Goal: Obtain resource: Obtain resource

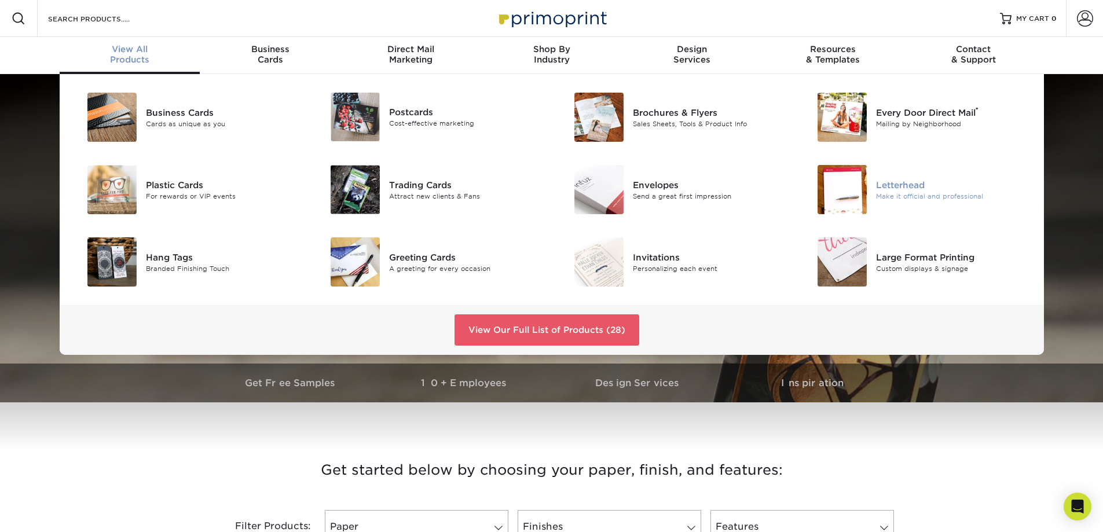
click at [913, 188] on div "Letterhead" at bounding box center [952, 184] width 153 height 13
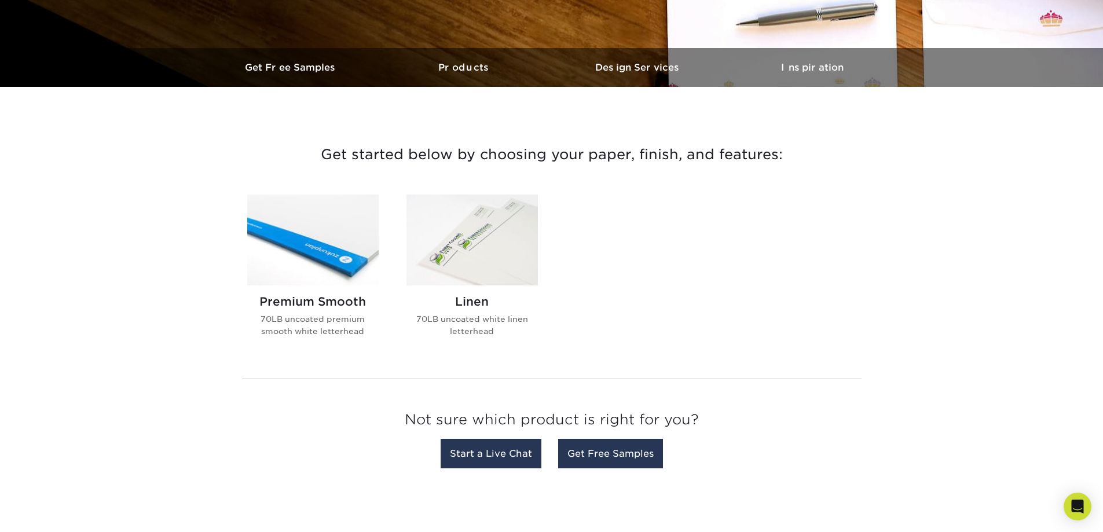
scroll to position [347, 0]
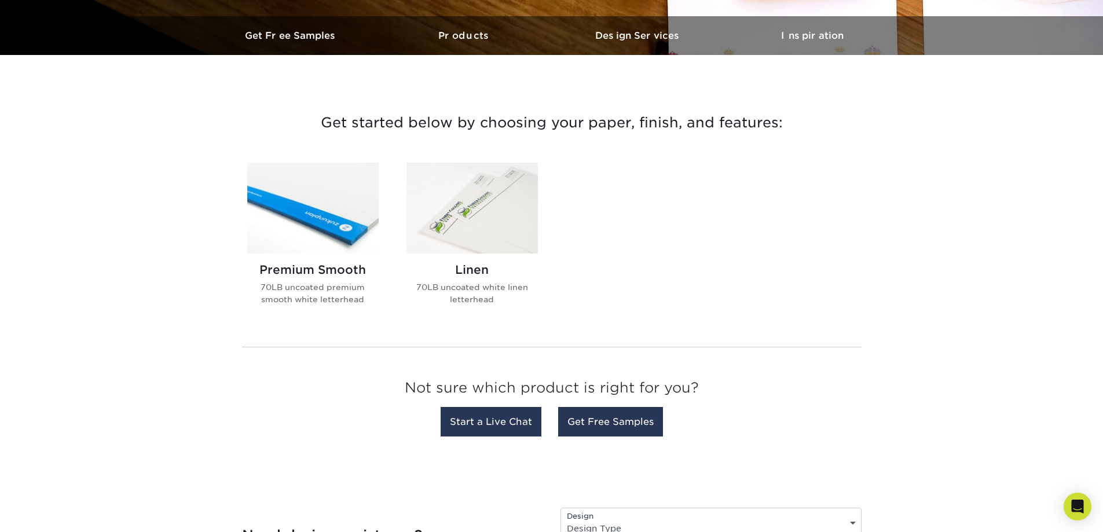
click at [303, 230] on img at bounding box center [312, 208] width 131 height 91
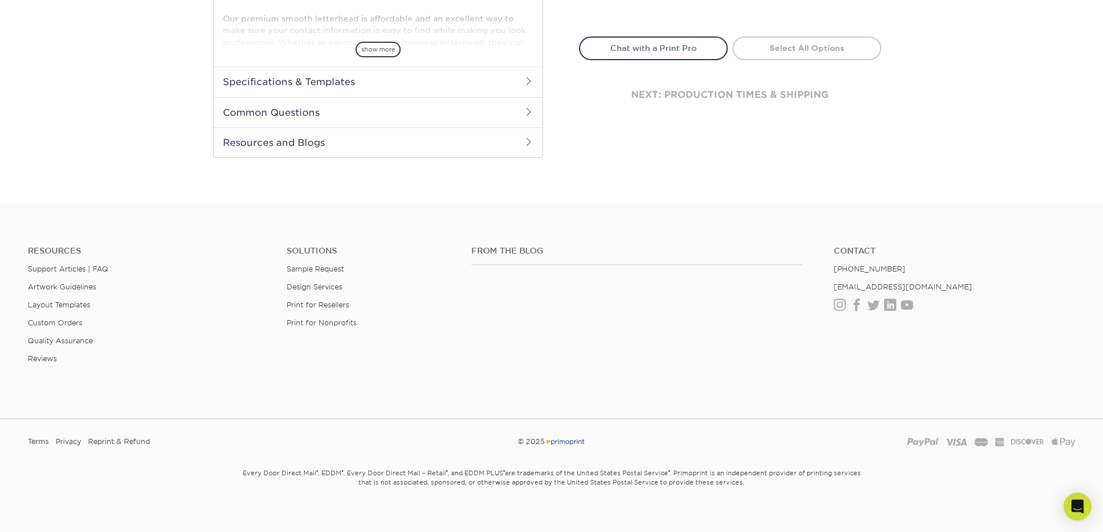
scroll to position [499, 0]
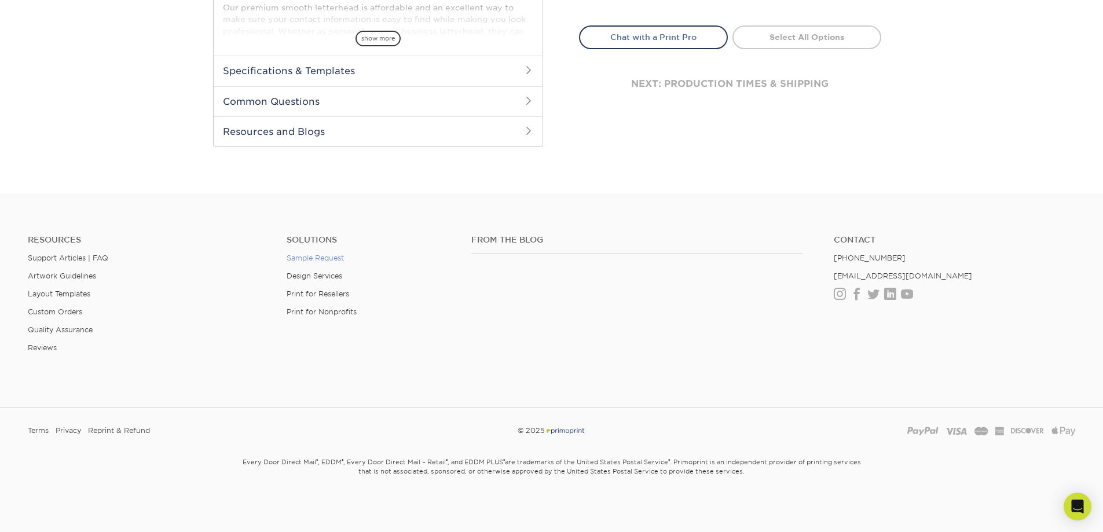
click at [316, 256] on link "Sample Request" at bounding box center [315, 258] width 57 height 9
